Goal: Task Accomplishment & Management: Manage account settings

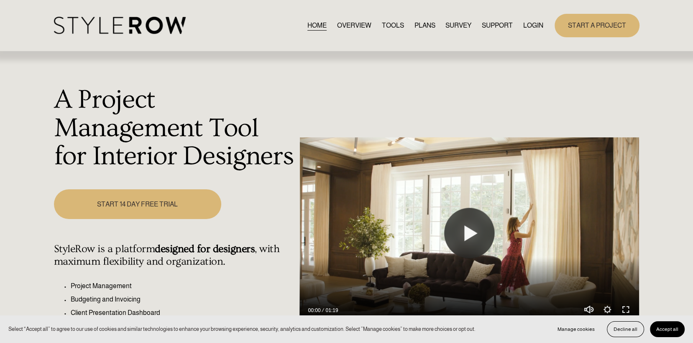
click at [533, 25] on link "LOGIN" at bounding box center [534, 25] width 20 height 11
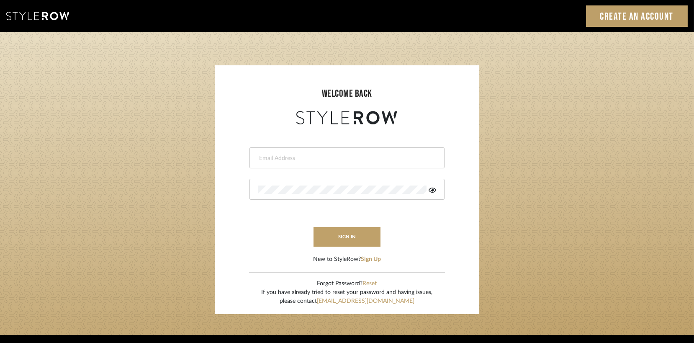
type input "Damian@studiodb.com"
click at [276, 162] on input "Damian@studiodb.com" at bounding box center [345, 158] width 175 height 8
click at [278, 159] on input "Damian@studiodb.com" at bounding box center [345, 158] width 175 height 8
click at [280, 73] on sr-login "welcome back Damian@studiodb.com sign in New to StyleRow? Sign Up Forgot Passwo…" at bounding box center [347, 189] width 264 height 249
drag, startPoint x: 279, startPoint y: 157, endPoint x: 254, endPoint y: 156, distance: 24.3
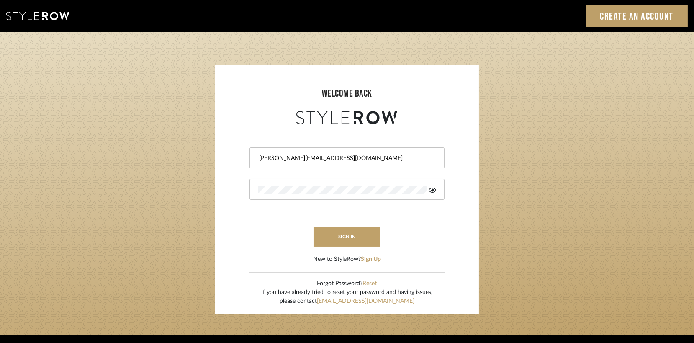
click at [254, 156] on div "Damian@studiodb.com" at bounding box center [346, 157] width 195 height 21
click at [275, 262] on form "Damian@studiodb.com sign in New to StyleRow? Sign Up" at bounding box center [346, 194] width 247 height 137
